Goal: Information Seeking & Learning: Learn about a topic

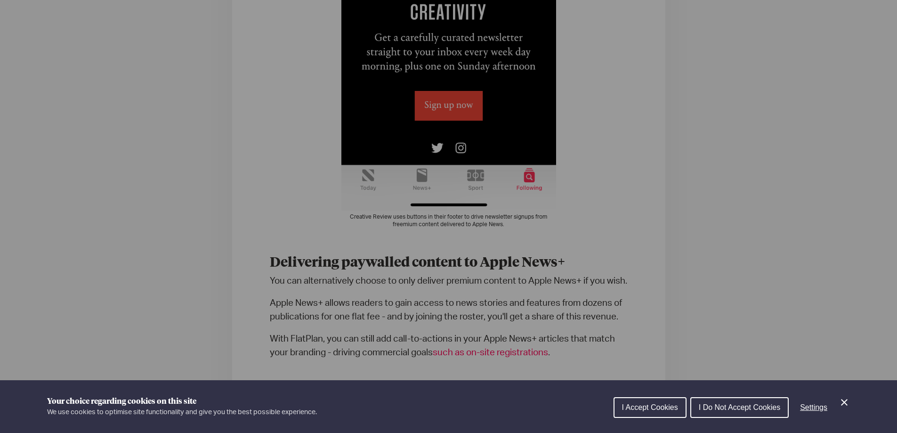
scroll to position [1307, 0]
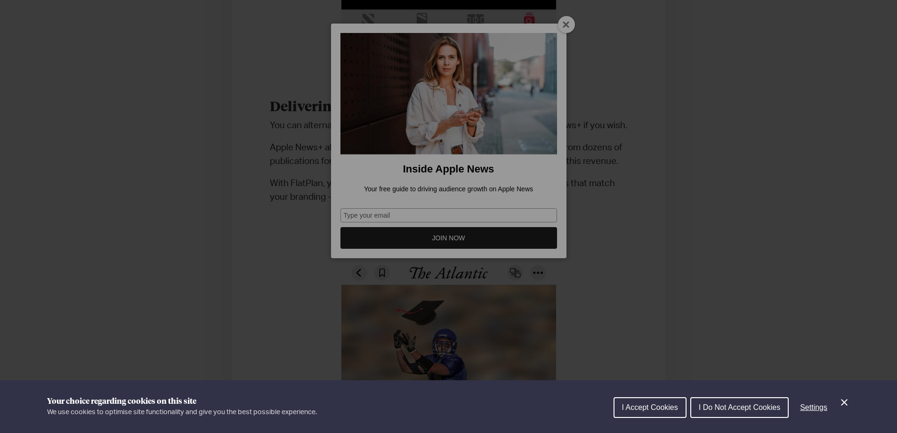
click at [554, 26] on div "Cookie preferences" at bounding box center [448, 216] width 897 height 433
click at [563, 28] on div "Cookie preferences" at bounding box center [448, 216] width 897 height 433
click at [561, 19] on div "Cookie preferences" at bounding box center [448, 216] width 897 height 433
click at [762, 412] on button "I Do Not Accept Cookies" at bounding box center [739, 407] width 98 height 21
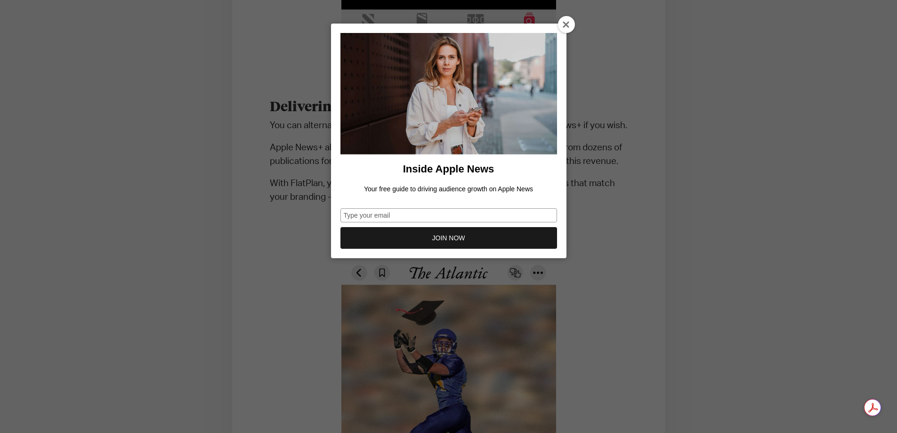
click at [559, 27] on div at bounding box center [566, 24] width 17 height 17
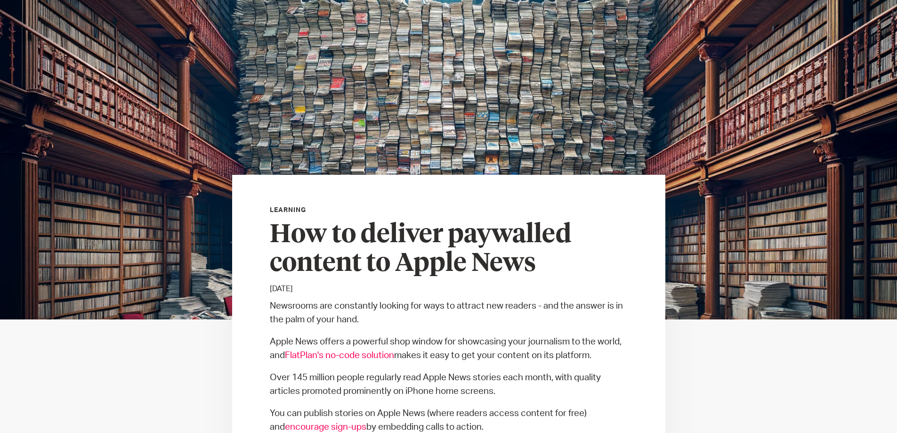
scroll to position [0, 0]
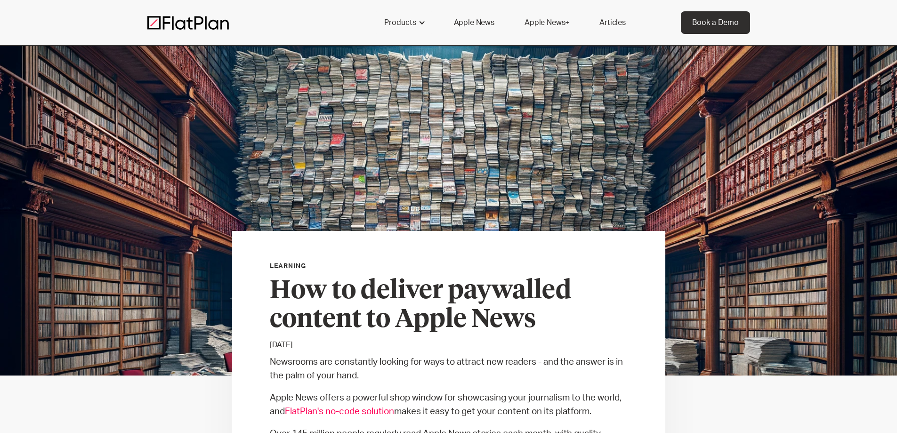
click at [465, 23] on link "Apple News" at bounding box center [474, 22] width 63 height 23
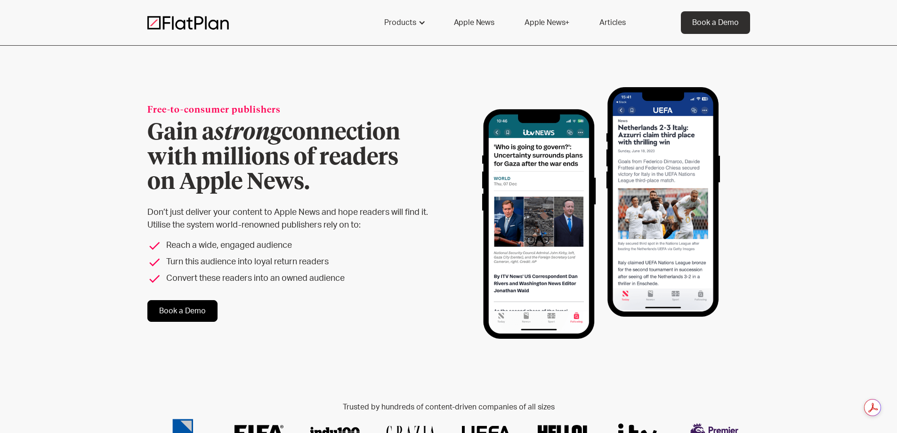
click at [553, 24] on link "Apple News+" at bounding box center [546, 22] width 67 height 23
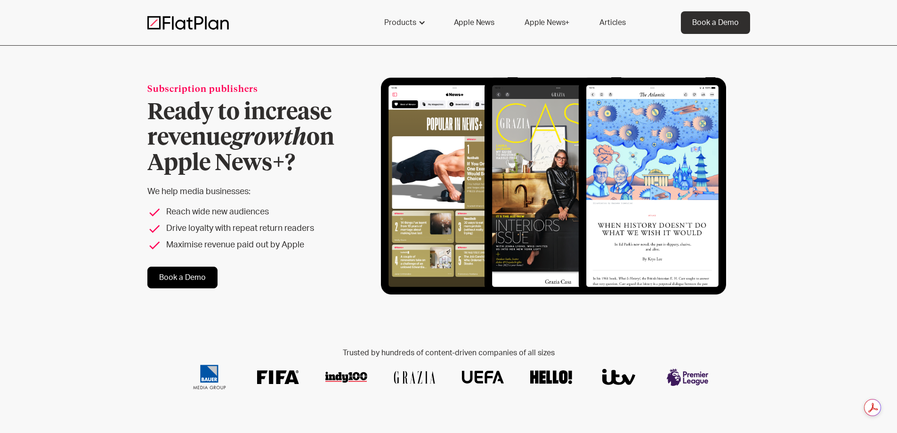
click at [613, 23] on link "Articles" at bounding box center [612, 22] width 49 height 23
